Goal: Transaction & Acquisition: Purchase product/service

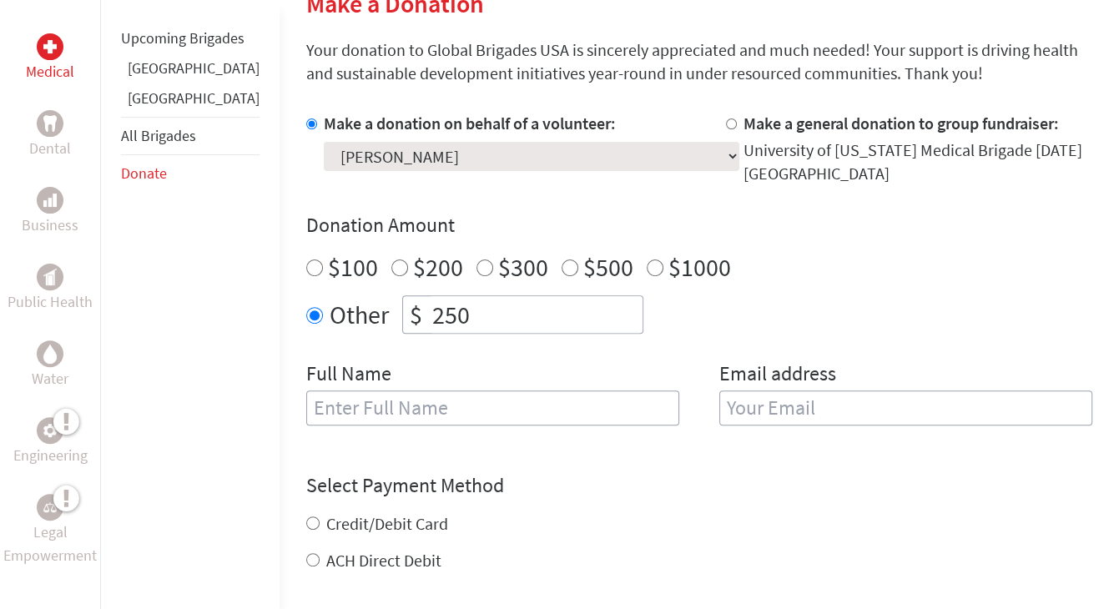
scroll to position [438, 0]
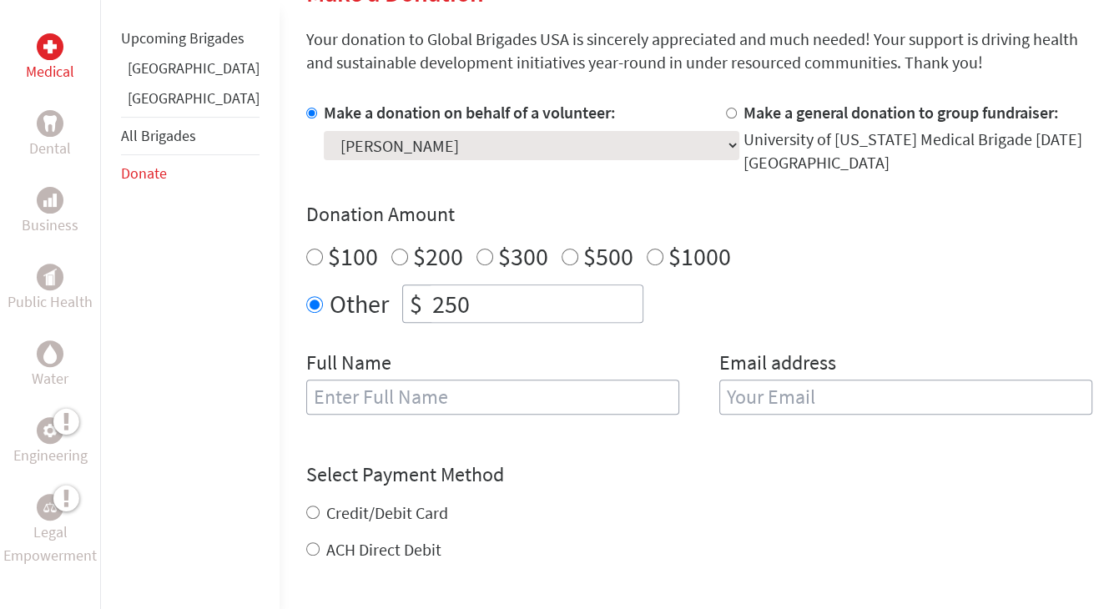
click at [392, 401] on input "text" at bounding box center [492, 397] width 373 height 35
type input "[PERSON_NAME]"
click at [745, 392] on input "email" at bounding box center [905, 397] width 373 height 35
type input "t"
click at [354, 508] on label "Credit/Debit Card" at bounding box center [387, 512] width 122 height 21
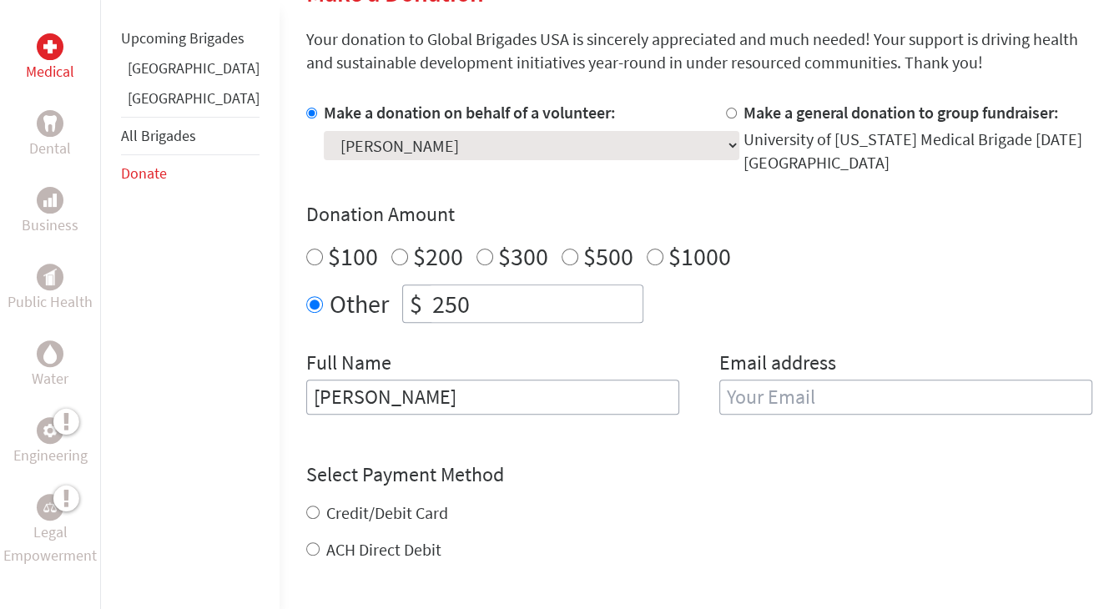
click at [320, 508] on input "Credit/Debit Card" at bounding box center [312, 512] width 13 height 13
radio input "true"
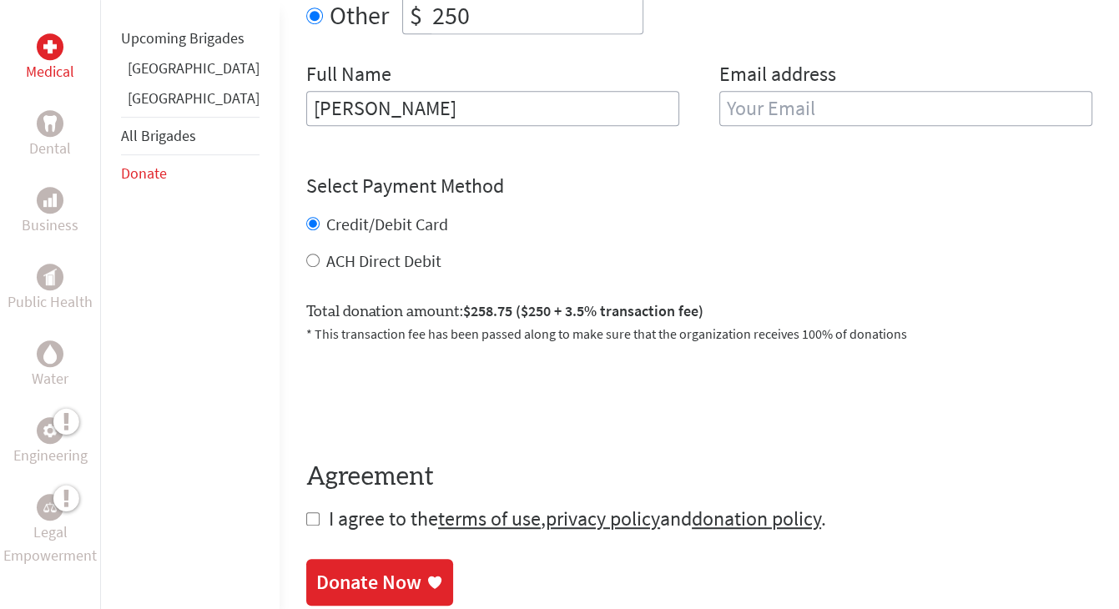
scroll to position [736, 0]
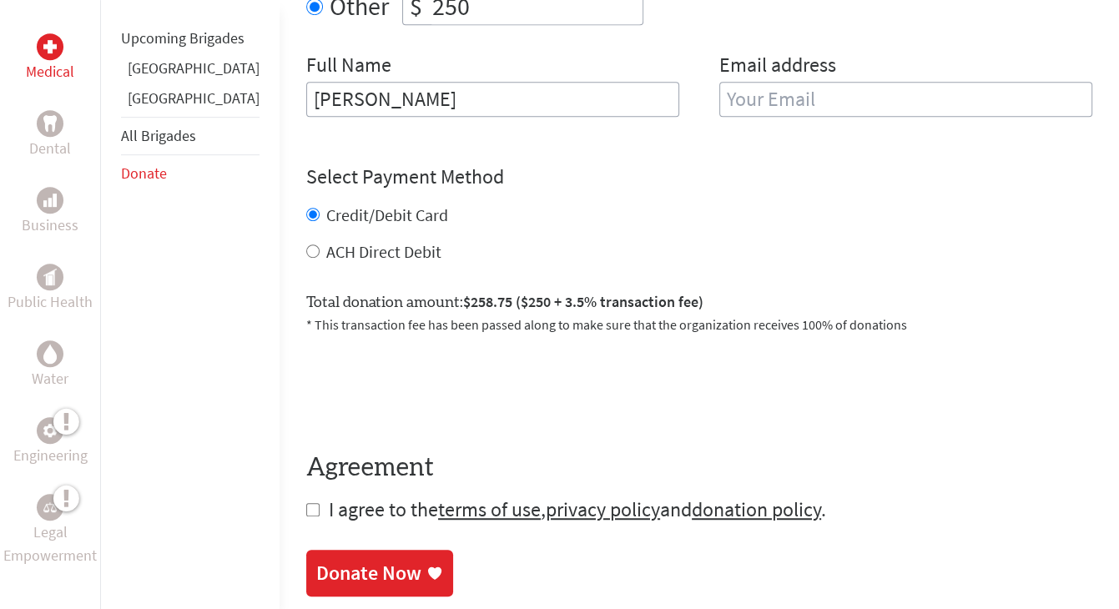
click at [326, 258] on label "ACH Direct Debit" at bounding box center [383, 251] width 115 height 21
click at [306, 258] on input "ACH Direct Debit" at bounding box center [312, 251] width 13 height 13
radio input "true"
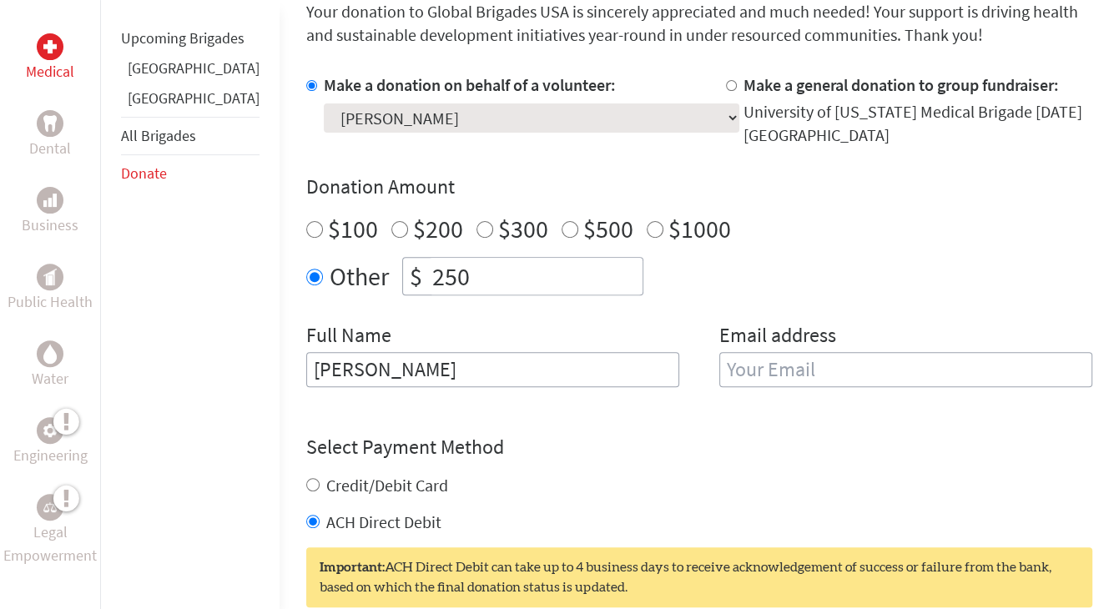
scroll to position [0, 0]
